Goal: Find specific page/section: Find specific page/section

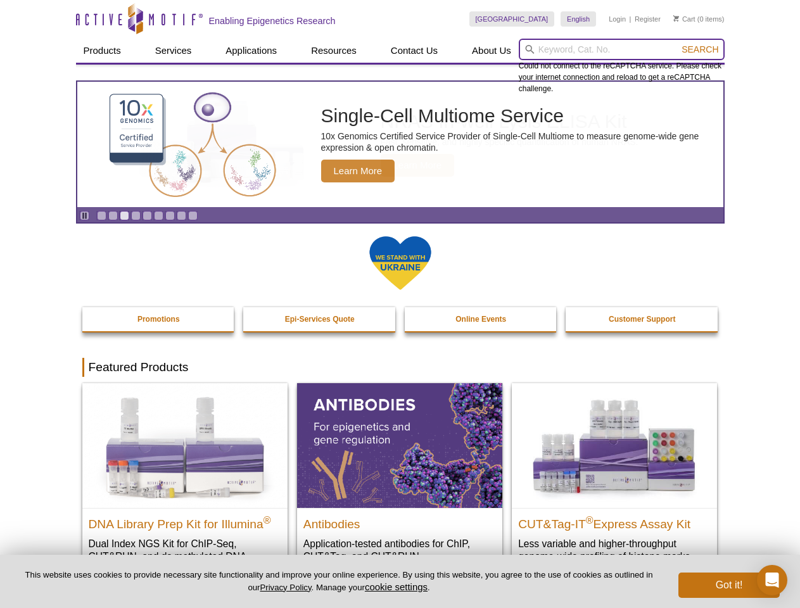
click at [622, 49] on input "search" at bounding box center [622, 50] width 206 height 22
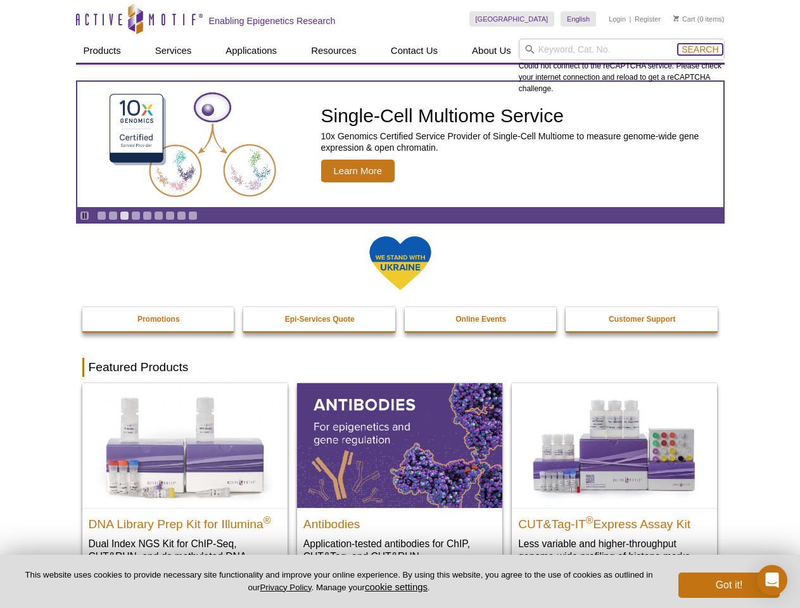
click at [700, 49] on span "Search" at bounding box center [700, 49] width 37 height 10
click at [84, 215] on icon "Pause" at bounding box center [84, 216] width 8 height 8
click at [101, 215] on link "Go to slide 1" at bounding box center [102, 216] width 10 height 10
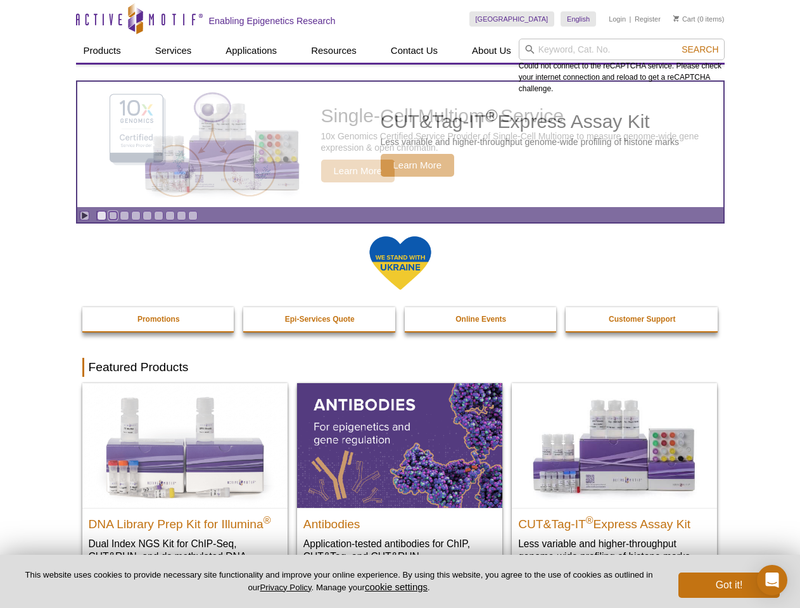
click at [113, 215] on link "Go to slide 2" at bounding box center [113, 216] width 10 height 10
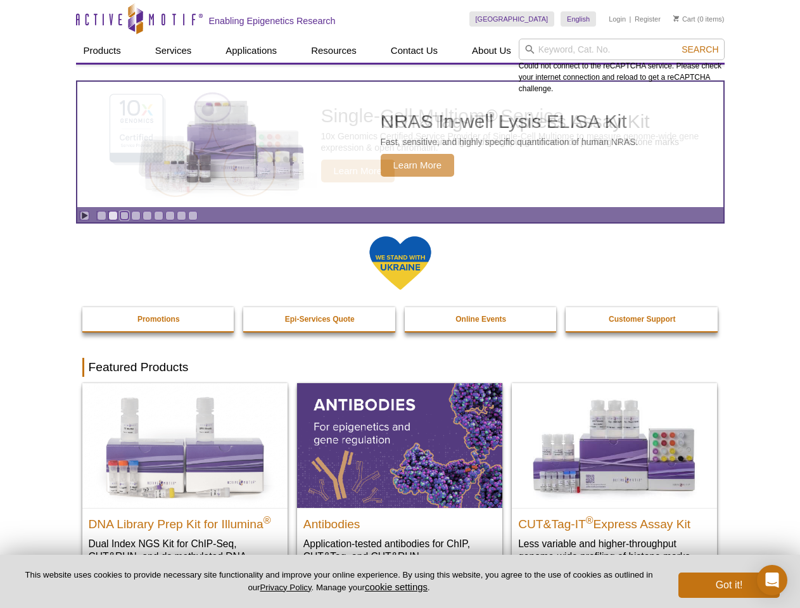
click at [124, 215] on link "Go to slide 3" at bounding box center [125, 216] width 10 height 10
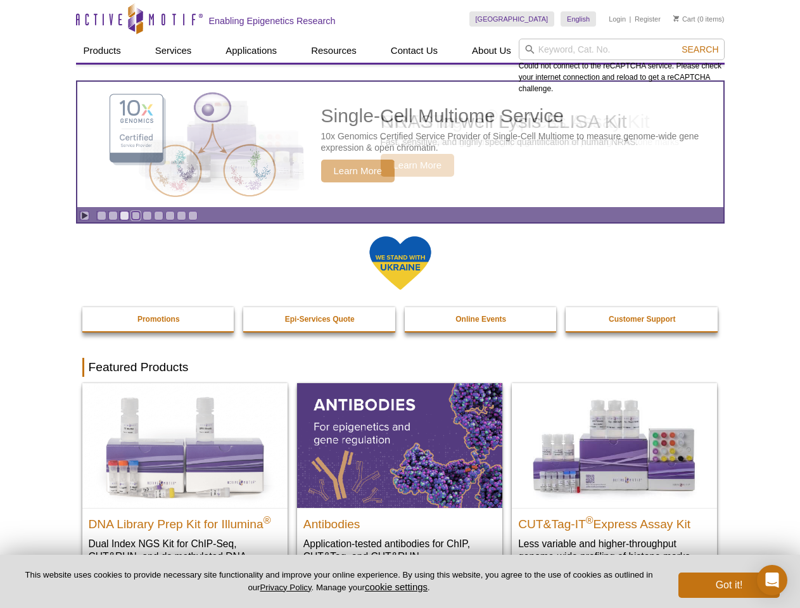
click at [136, 215] on link "Go to slide 4" at bounding box center [136, 216] width 10 height 10
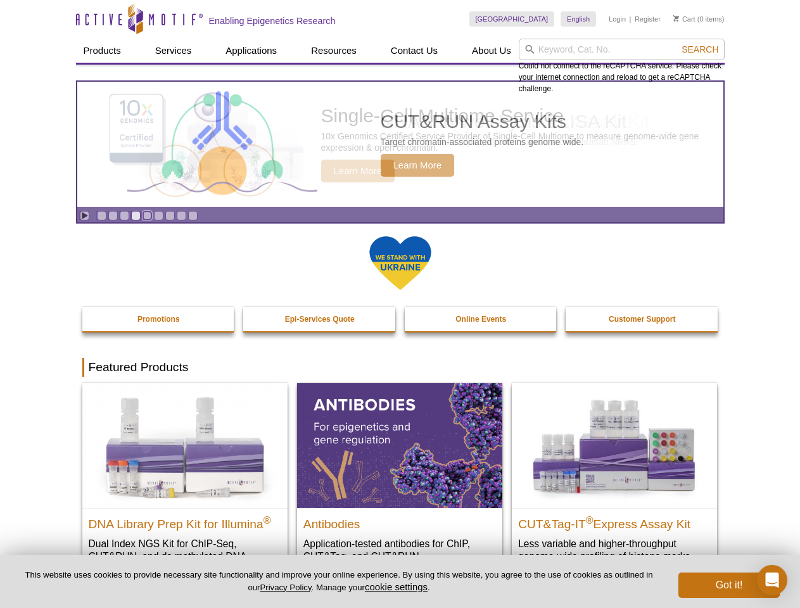
click at [147, 215] on link "Go to slide 5" at bounding box center [148, 216] width 10 height 10
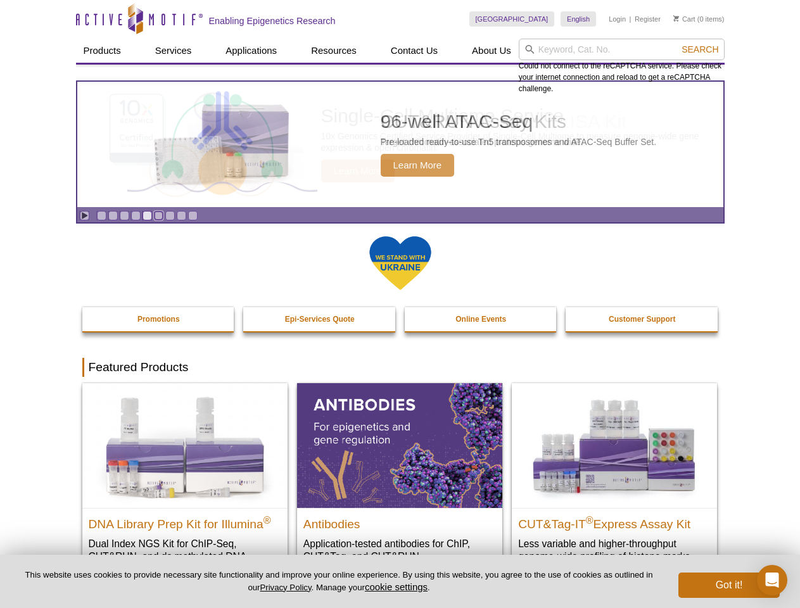
click at [158, 215] on link "Go to slide 6" at bounding box center [159, 216] width 10 height 10
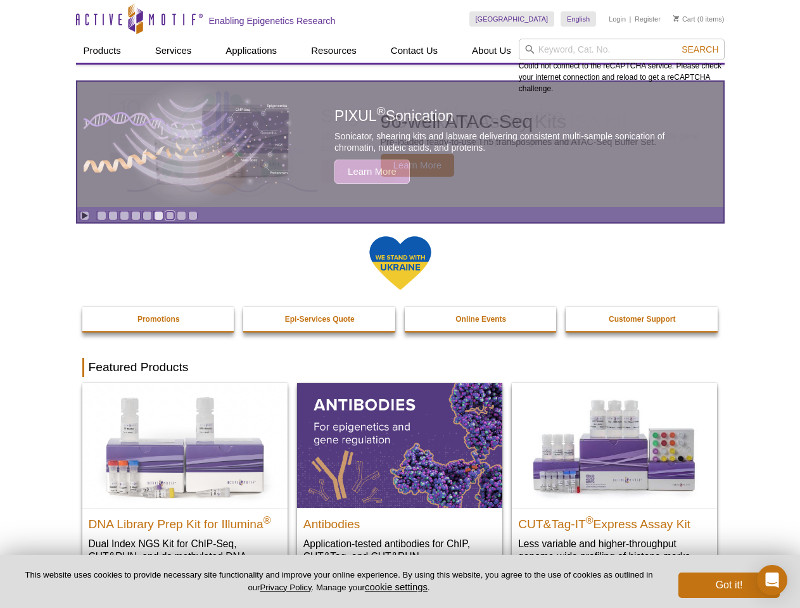
click at [170, 215] on link "Go to slide 7" at bounding box center [170, 216] width 10 height 10
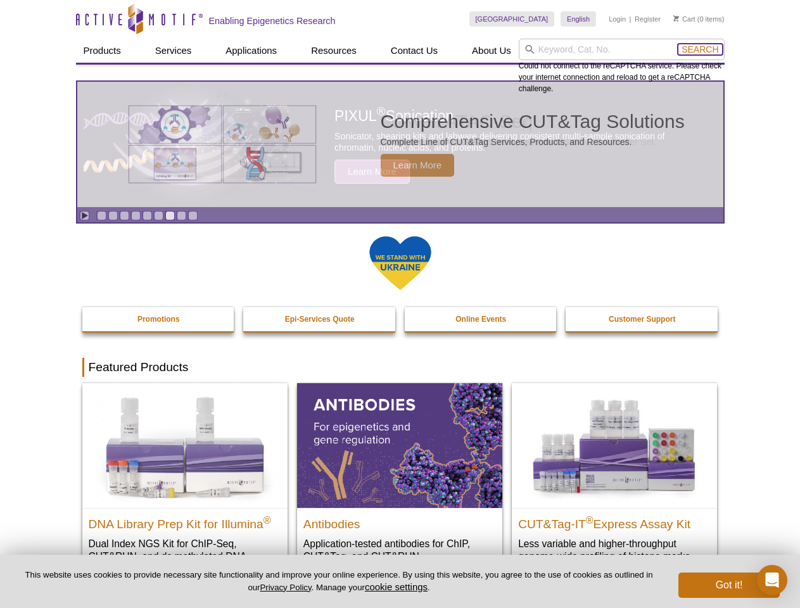
click at [700, 49] on span "Search" at bounding box center [700, 49] width 37 height 10
